Goal: Find specific page/section: Find specific page/section

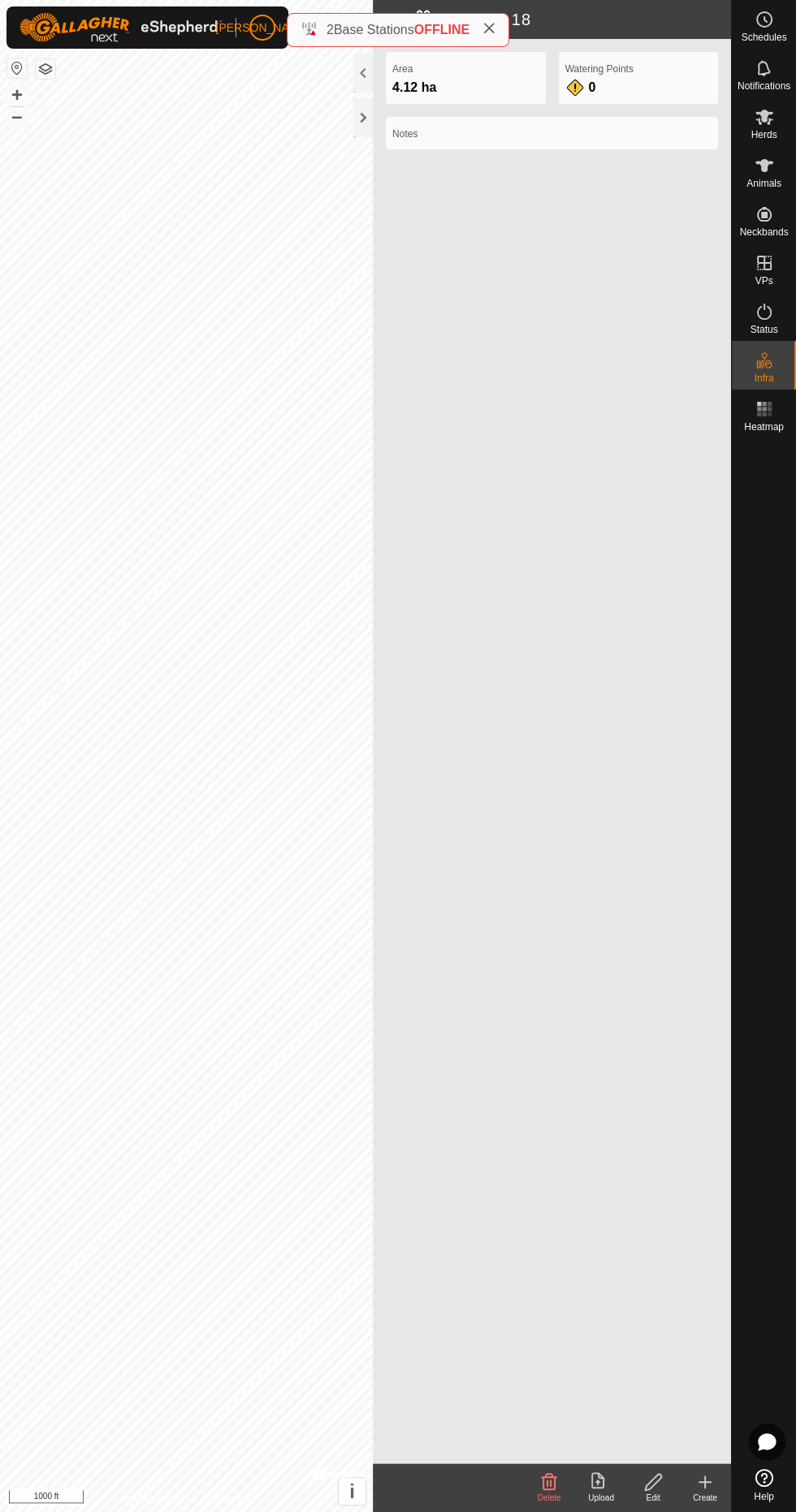
click at [362, 123] on div at bounding box center [363, 117] width 20 height 39
click at [363, 126] on div at bounding box center [363, 117] width 20 height 39
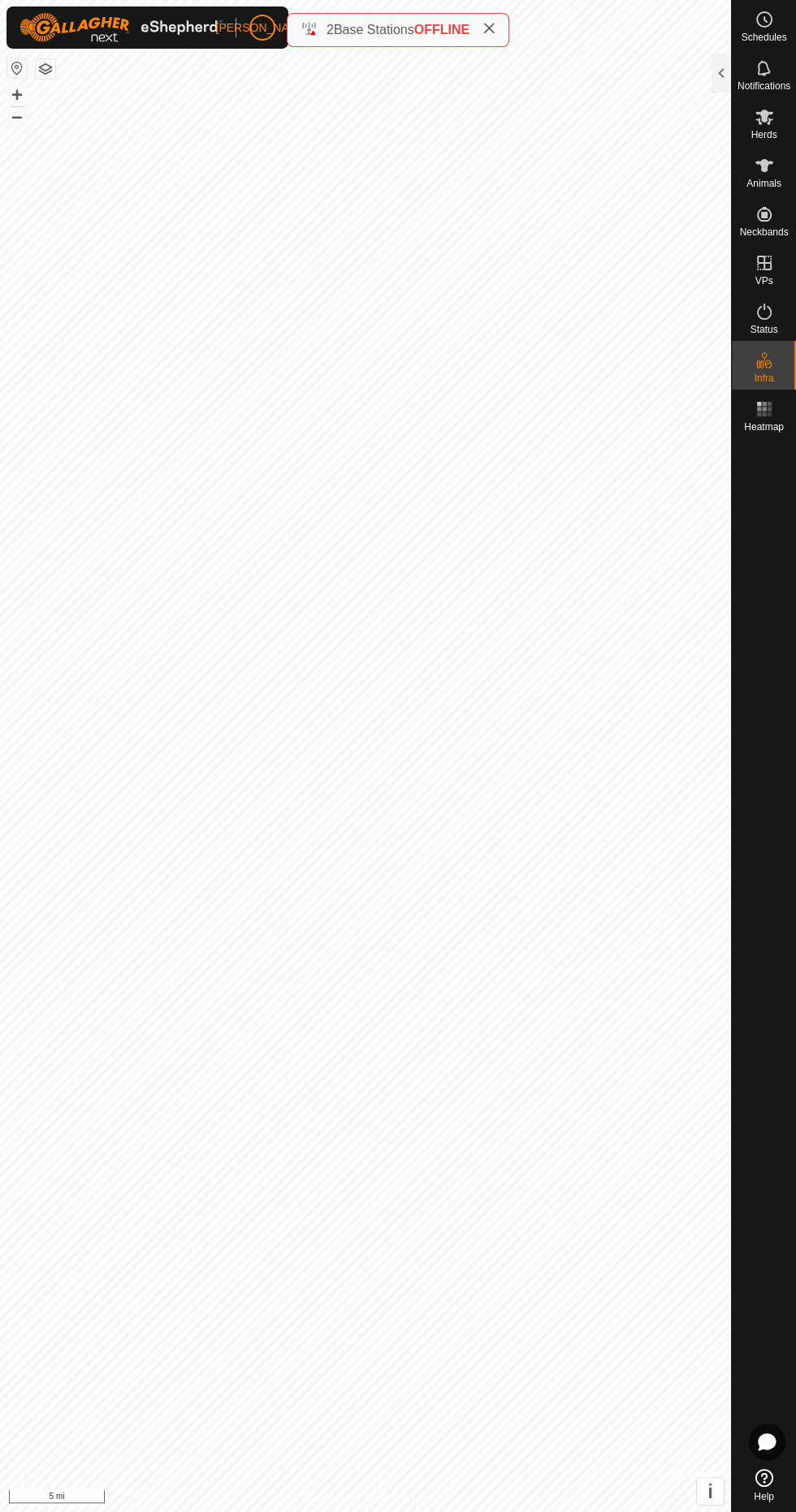
click at [763, 164] on icon at bounding box center [764, 165] width 18 height 13
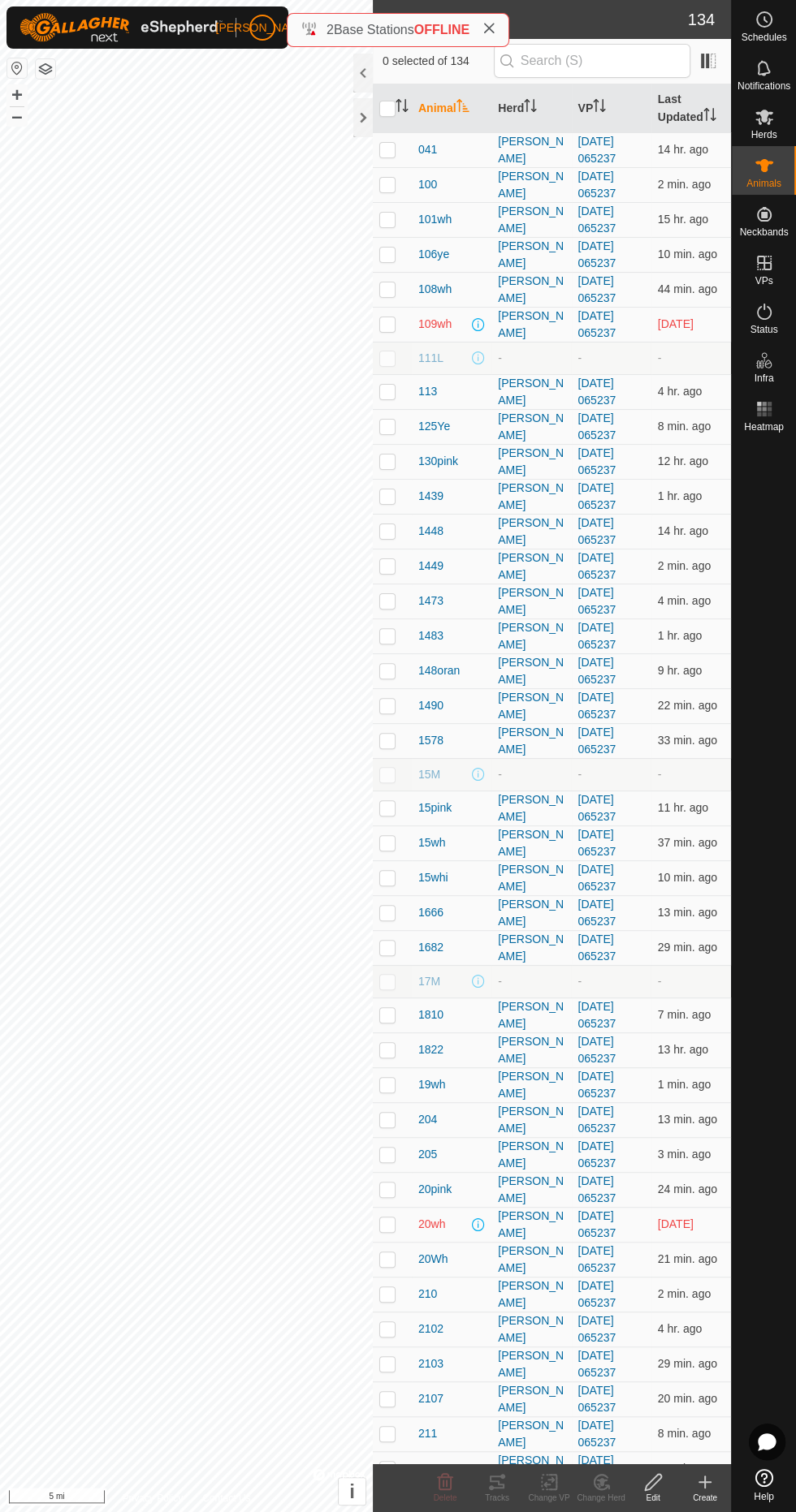
click at [387, 148] on p-checkbox at bounding box center [388, 149] width 16 height 13
checkbox input "true"
click at [363, 125] on div at bounding box center [363, 117] width 20 height 39
